Goal: Information Seeking & Learning: Find specific page/section

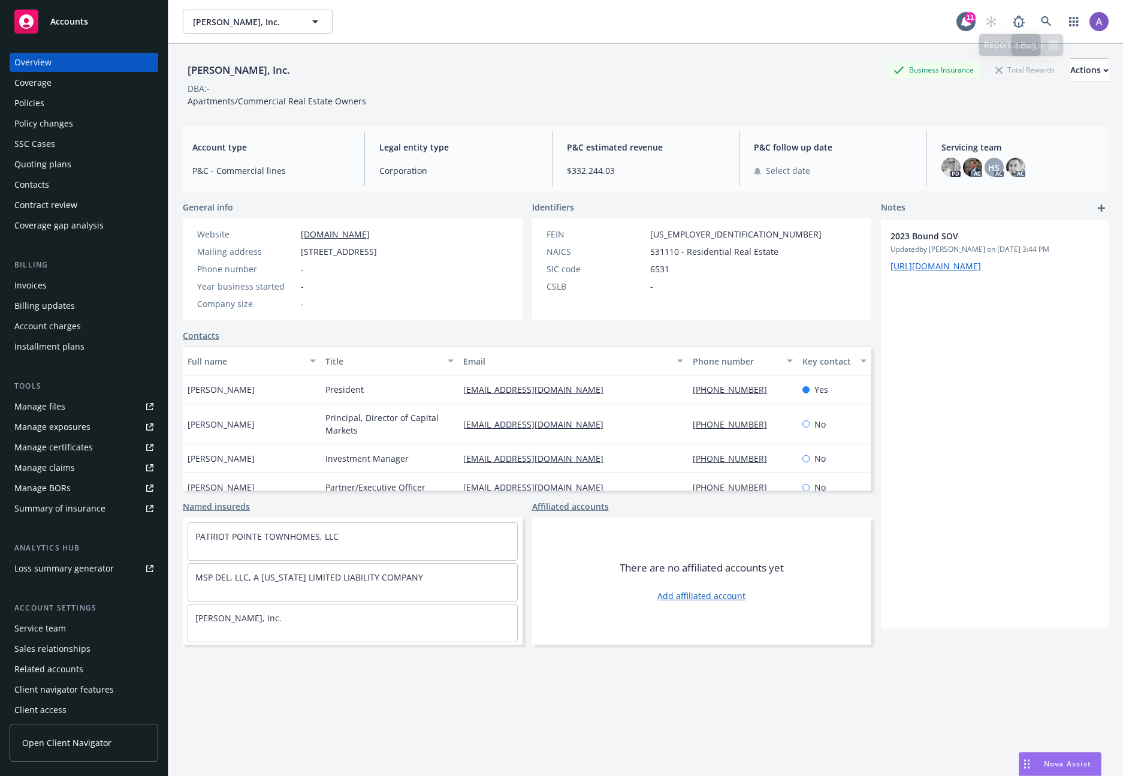
click at [1051, 19] on div at bounding box center [1043, 22] width 129 height 24
click at [1041, 21] on icon at bounding box center [1046, 21] width 11 height 11
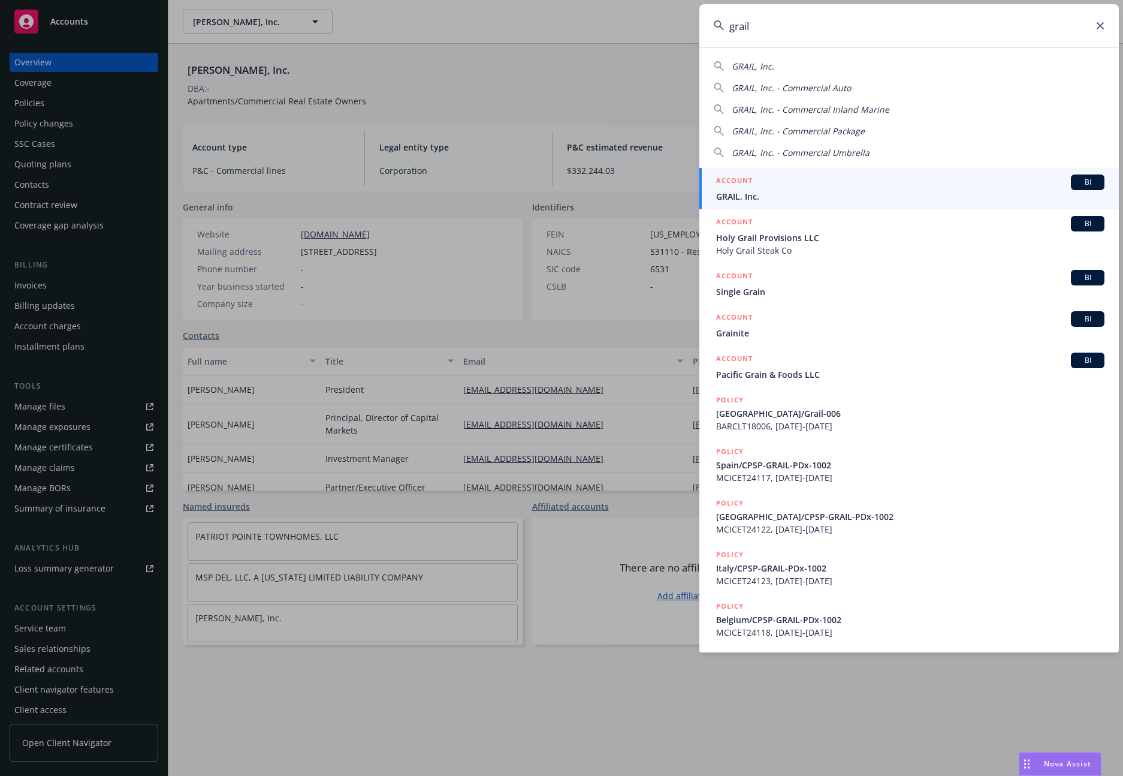
click at [1095, 28] on input "grail" at bounding box center [909, 25] width 420 height 43
type input "grail"
